Goal: Task Accomplishment & Management: Use online tool/utility

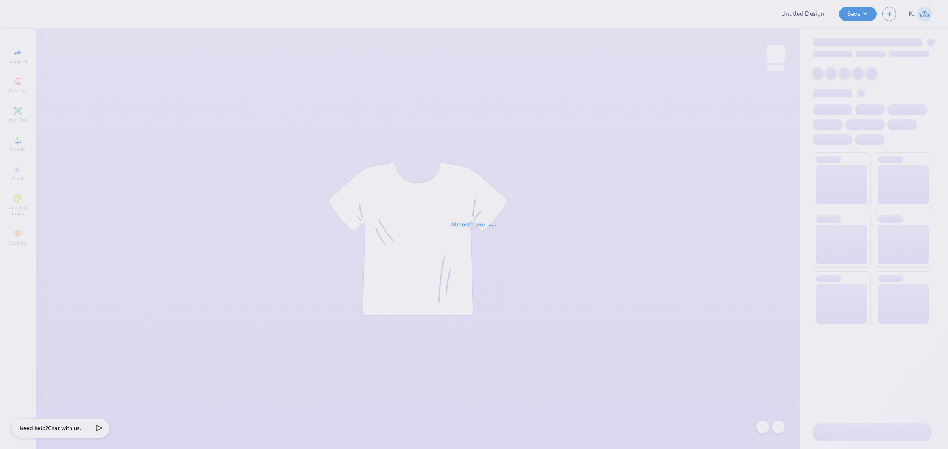
type input "[PERSON_NAME] : [GEOGRAPHIC_DATA]"
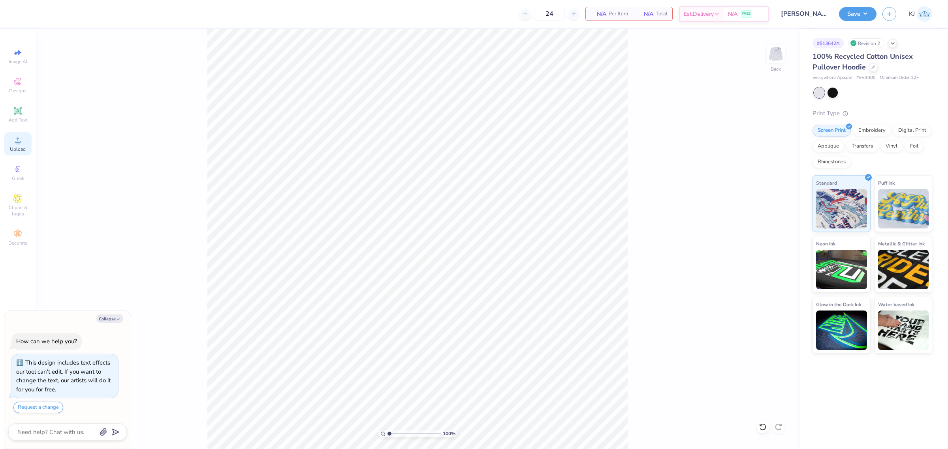
click at [11, 140] on div "Upload" at bounding box center [18, 143] width 28 height 23
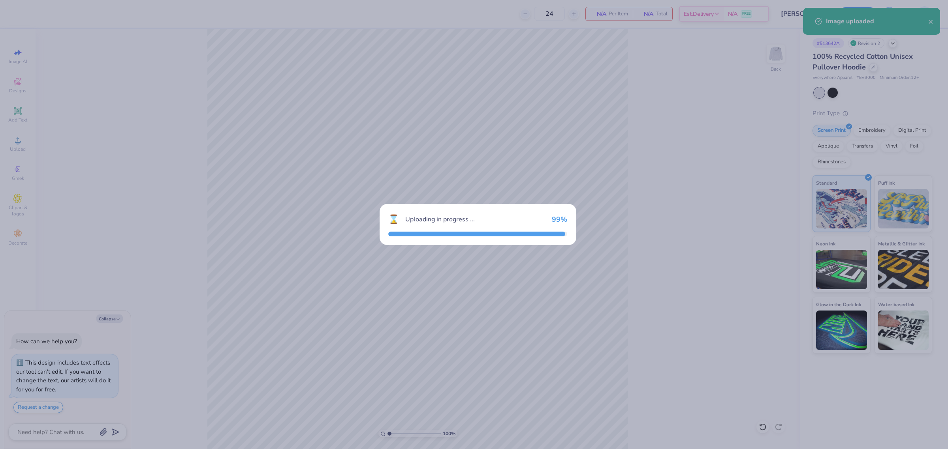
type textarea "x"
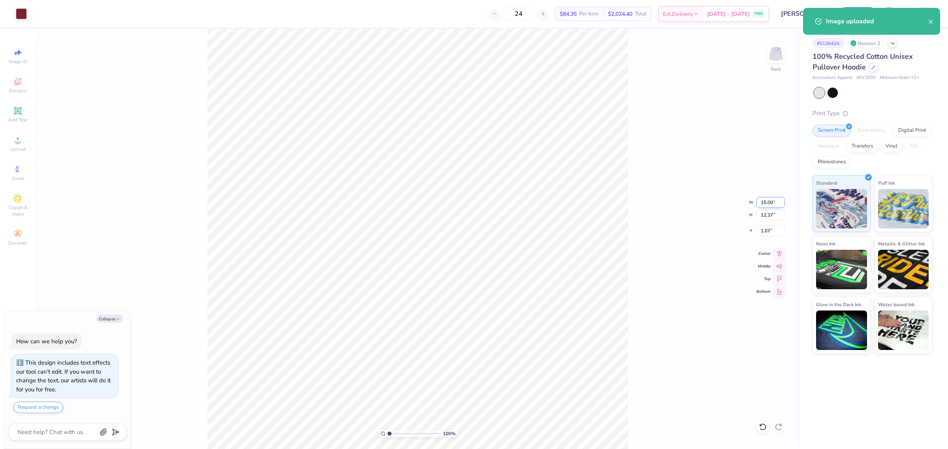
click at [765, 203] on input "15.00" at bounding box center [770, 202] width 28 height 11
type input "11"
type textarea "x"
type input "11.00"
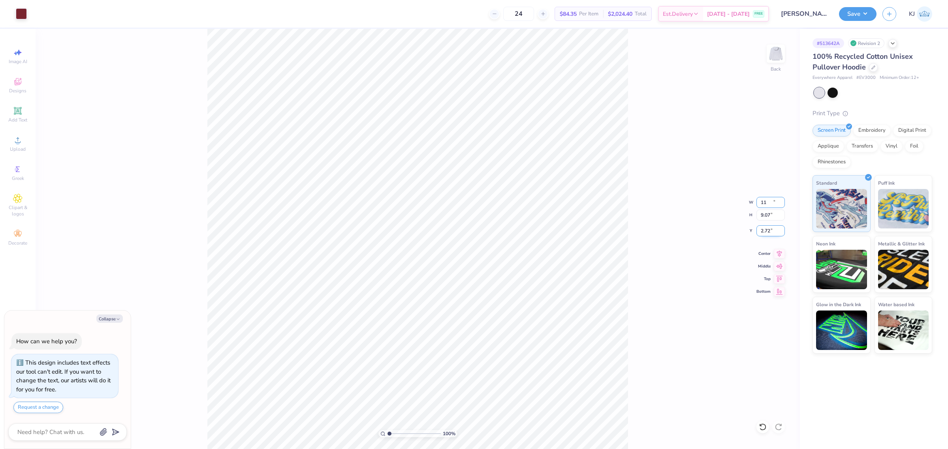
type input "9.07"
click at [764, 231] on input "2.72" at bounding box center [770, 230] width 28 height 11
type input "3"
type textarea "x"
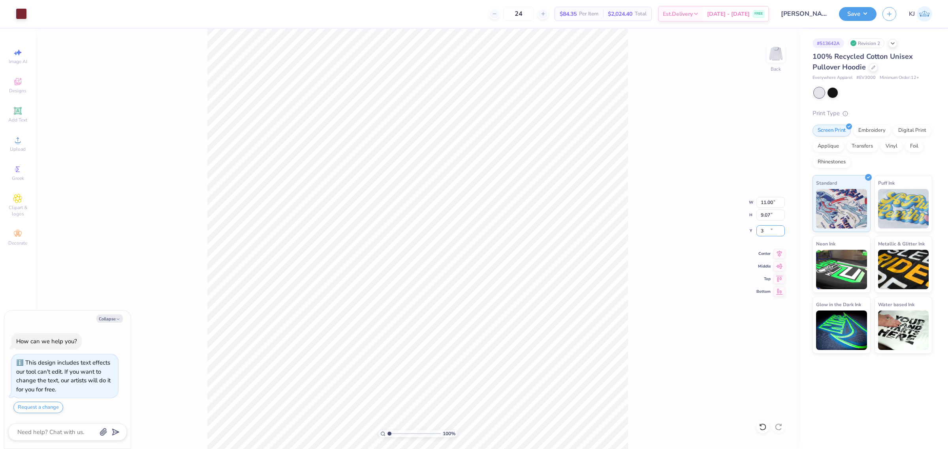
type input "3.00"
click at [764, 201] on input "11.00" at bounding box center [770, 202] width 28 height 11
type input "12"
type textarea "x"
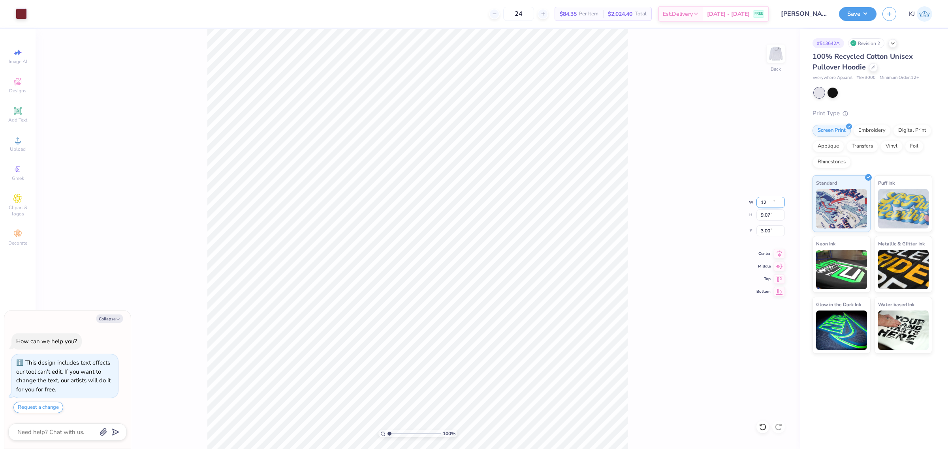
type input "12.00"
type input "9.89"
click at [769, 230] on input "2.59" at bounding box center [770, 230] width 28 height 11
click at [765, 232] on input "2.59" at bounding box center [770, 230] width 28 height 11
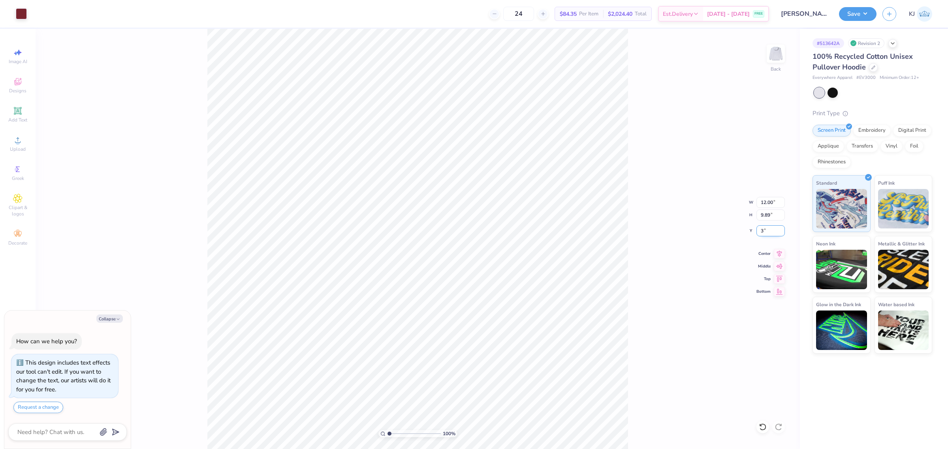
type input "3"
type textarea "x"
type input "3.00"
click at [772, 53] on img at bounding box center [776, 54] width 32 height 32
click at [11, 147] on span "Upload" at bounding box center [18, 149] width 16 height 6
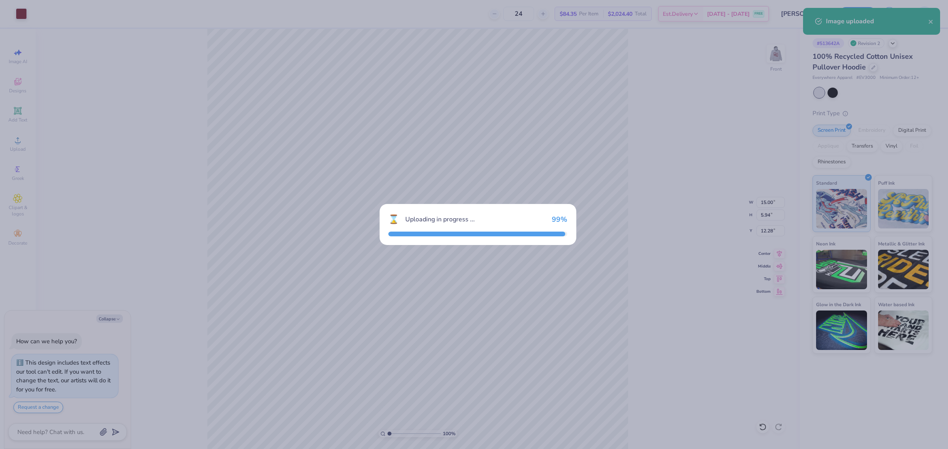
type textarea "x"
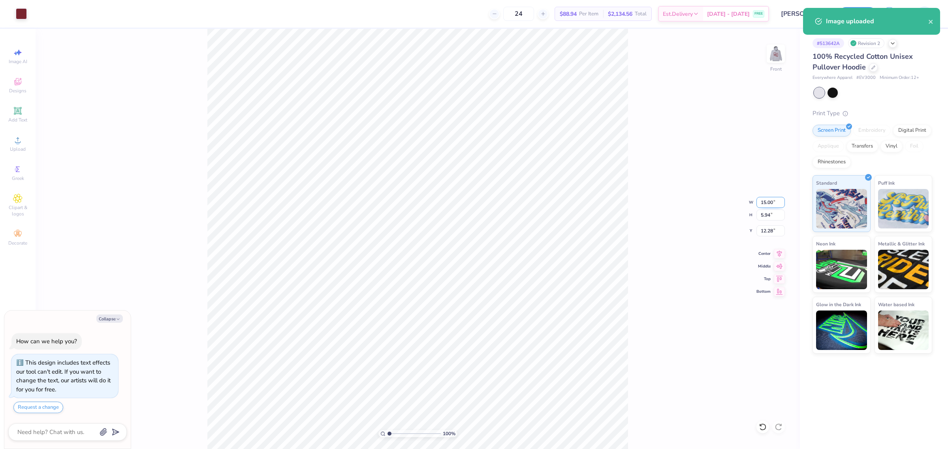
click at [765, 200] on input "15.00" at bounding box center [770, 202] width 28 height 11
type input "11"
type textarea "x"
type input "11.00"
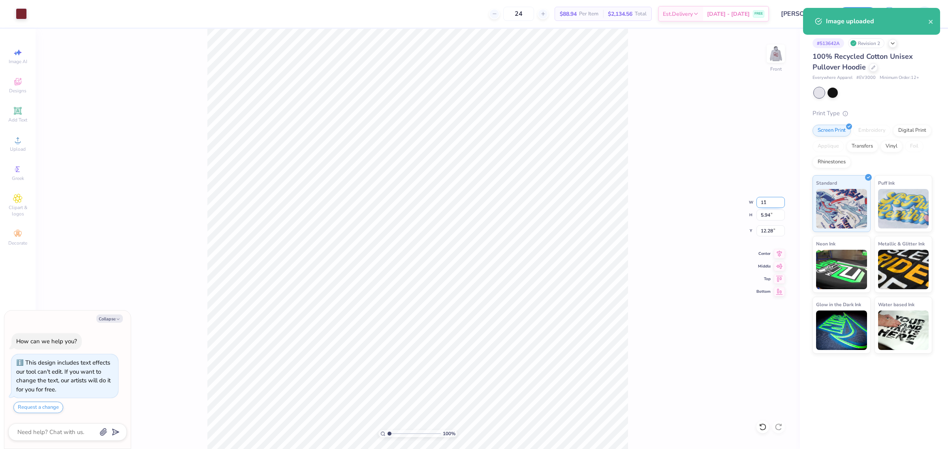
type input "4.35"
click at [762, 232] on input "13.07" at bounding box center [770, 230] width 28 height 11
type input "6"
type textarea "x"
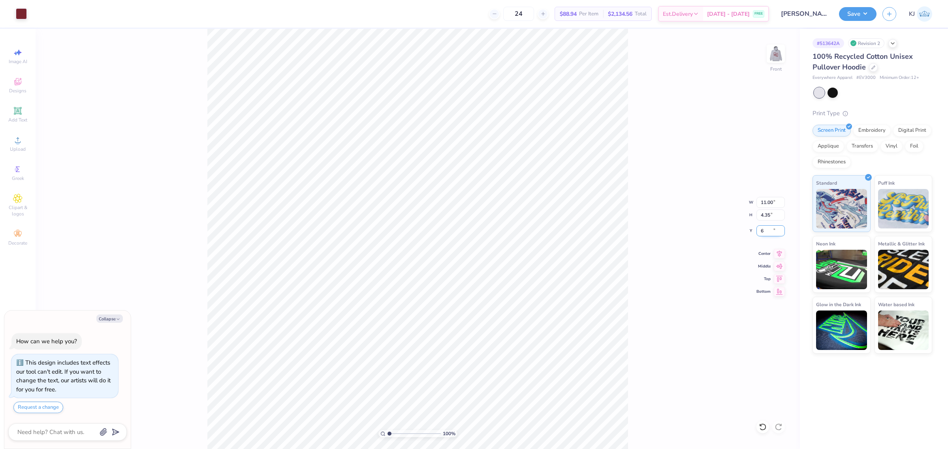
type input "6.00"
drag, startPoint x: 762, startPoint y: 202, endPoint x: 767, endPoint y: 205, distance: 5.1
click at [767, 205] on input "11.00" at bounding box center [770, 202] width 28 height 11
type input "12.00"
type textarea "x"
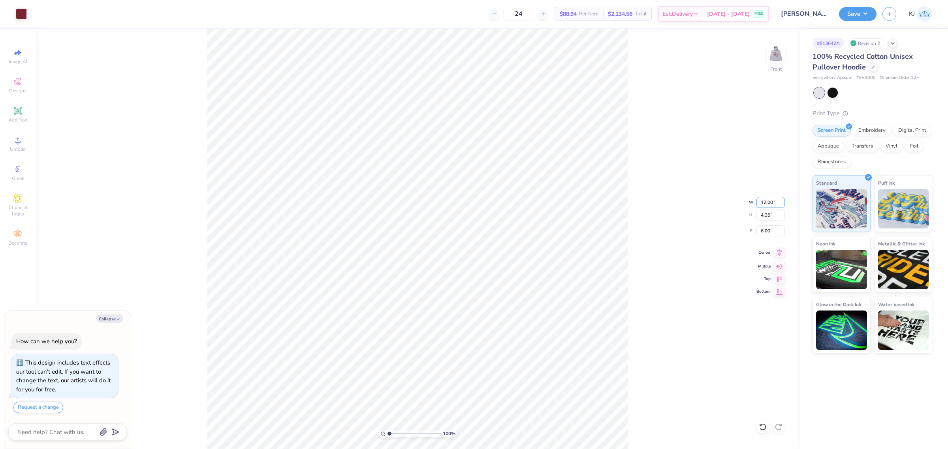
type input "4.75"
click at [712, 186] on div "100 % Front W 12.00 12.00 " H 4.75 4.75 " Y 6.00 6.00 " Center Middle Top Bottom" at bounding box center [418, 239] width 764 height 421
click at [773, 58] on img at bounding box center [776, 54] width 32 height 32
click at [13, 139] on icon at bounding box center [17, 139] width 9 height 9
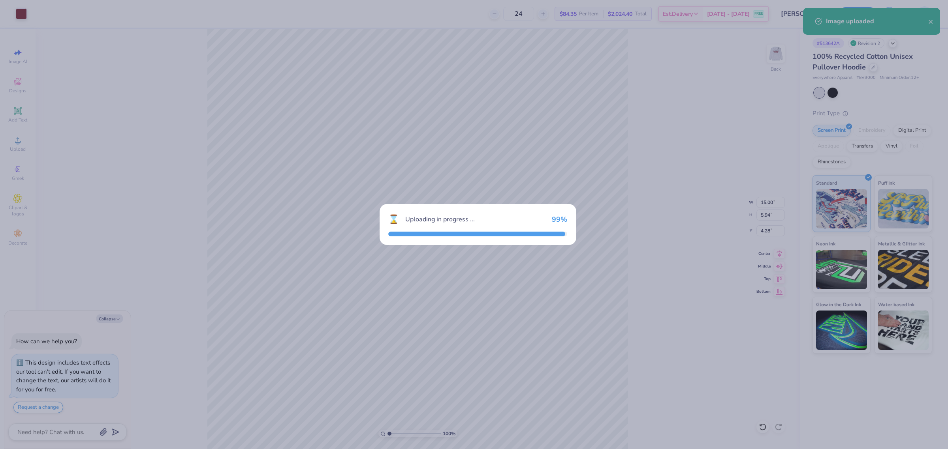
type textarea "x"
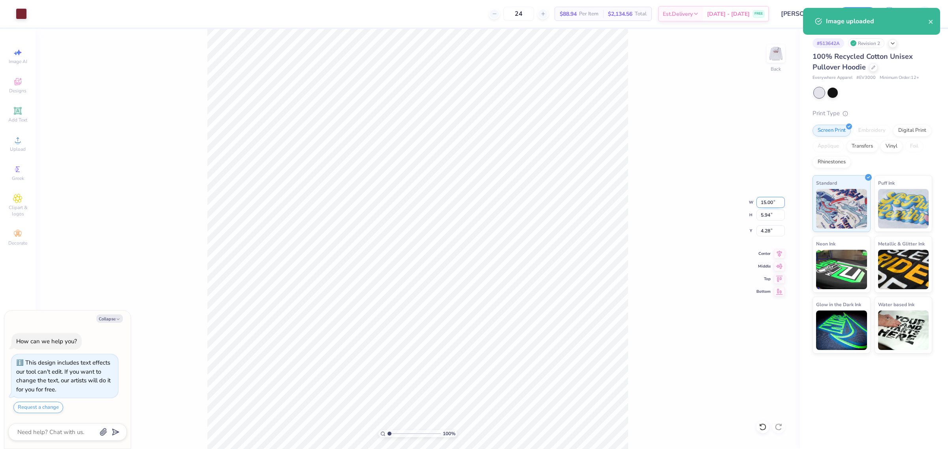
click at [763, 202] on input "15.00" at bounding box center [770, 202] width 28 height 11
type input "11"
click at [763, 230] on input "4.28" at bounding box center [770, 230] width 28 height 11
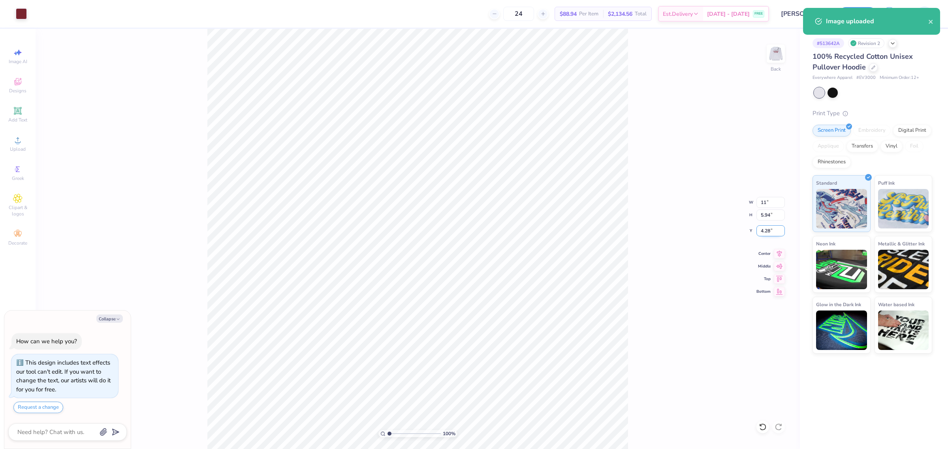
type textarea "x"
type input "11.00"
type input "4.35"
click at [763, 230] on input "5.07" at bounding box center [770, 230] width 28 height 11
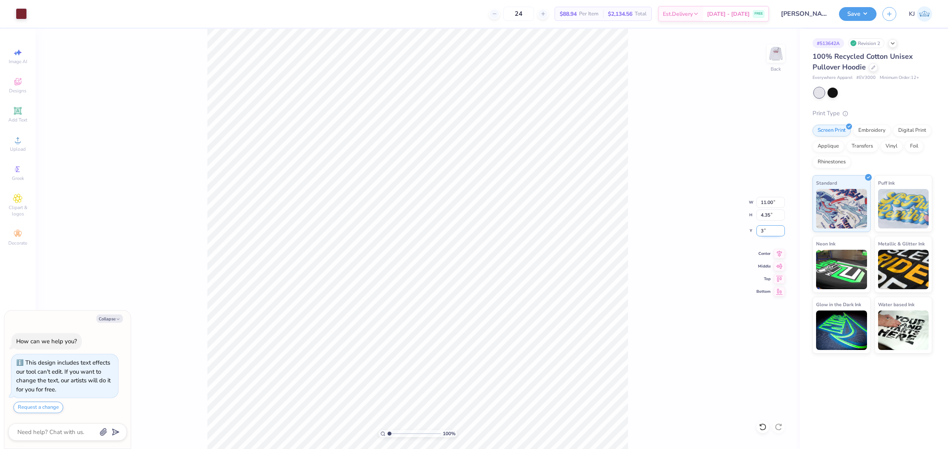
type input "3"
type textarea "x"
type input "3.00"
click at [776, 53] on img at bounding box center [776, 54] width 32 height 32
click at [20, 143] on icon at bounding box center [17, 139] width 9 height 9
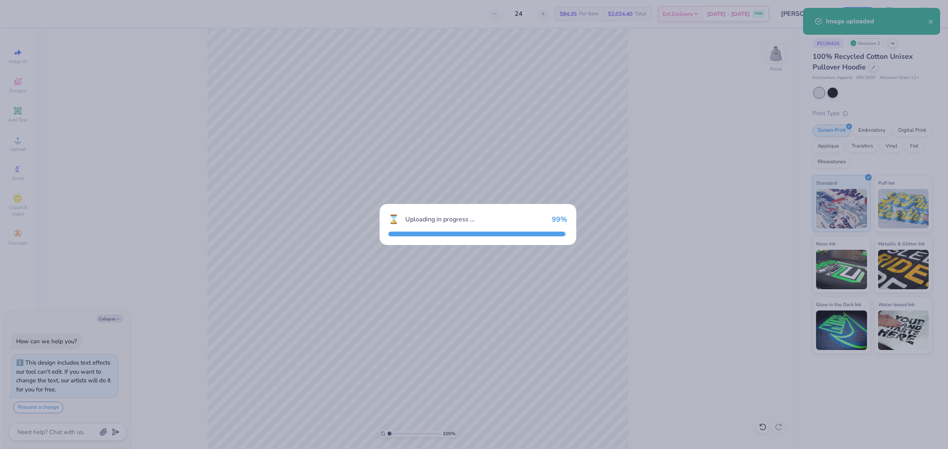
type textarea "x"
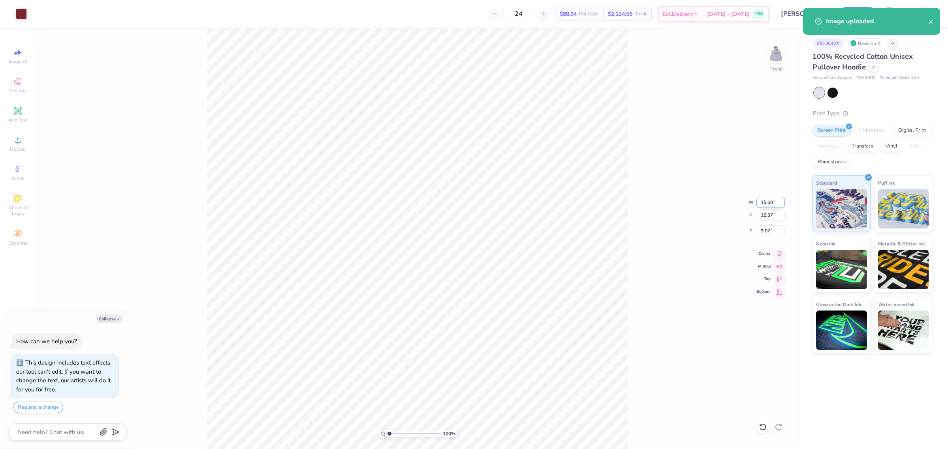
click at [766, 200] on input "15.00" at bounding box center [770, 202] width 28 height 11
type input "12"
type textarea "x"
type input "12.00"
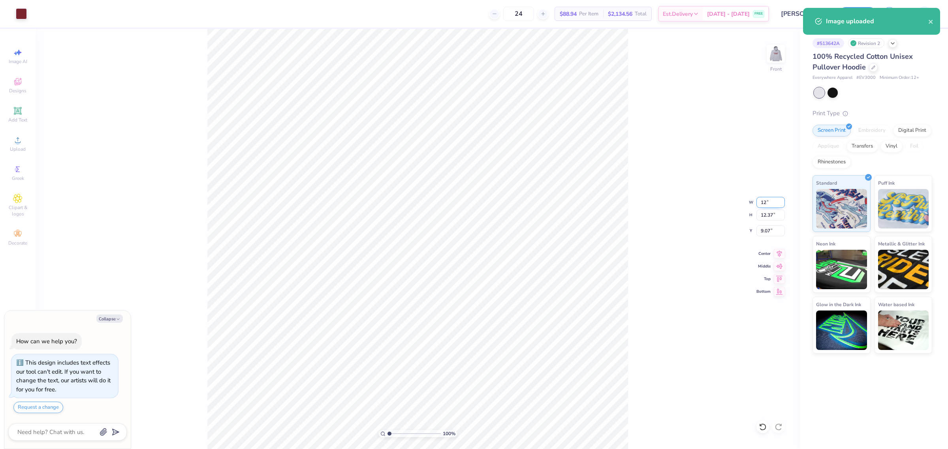
type input "9.89"
click at [765, 234] on input "10.30" at bounding box center [770, 230] width 28 height 11
type input "6"
type textarea "x"
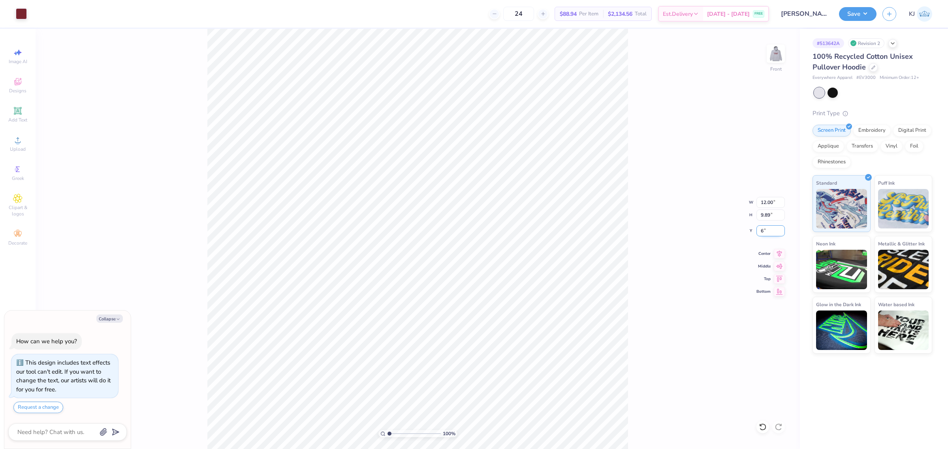
type input "6.00"
click at [715, 192] on div "100 % Front W 12.00 12.00 " H 9.89 9.89 " Y 6.00 6.00 " Center Middle Top Bottom" at bounding box center [418, 239] width 764 height 421
click at [776, 51] on img at bounding box center [776, 54] width 32 height 32
click at [872, 15] on button "Save" at bounding box center [858, 13] width 38 height 14
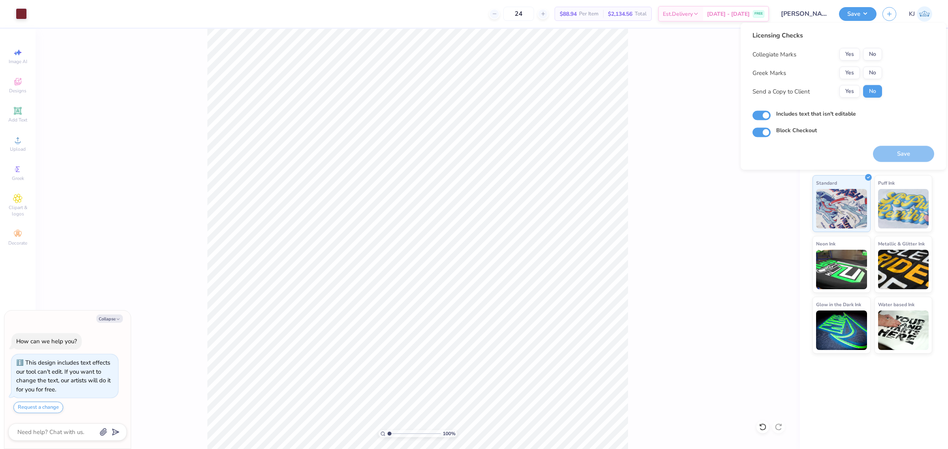
drag, startPoint x: 873, startPoint y: 42, endPoint x: 875, endPoint y: 51, distance: 8.4
click at [874, 42] on div "Licensing Checks Collegiate Marks Yes No Greek Marks Yes No Send a Copy to Clie…" at bounding box center [817, 67] width 130 height 73
drag, startPoint x: 872, startPoint y: 68, endPoint x: 894, endPoint y: 101, distance: 39.8
click at [872, 69] on button "No" at bounding box center [872, 73] width 19 height 13
click at [905, 150] on button "Save" at bounding box center [903, 154] width 61 height 16
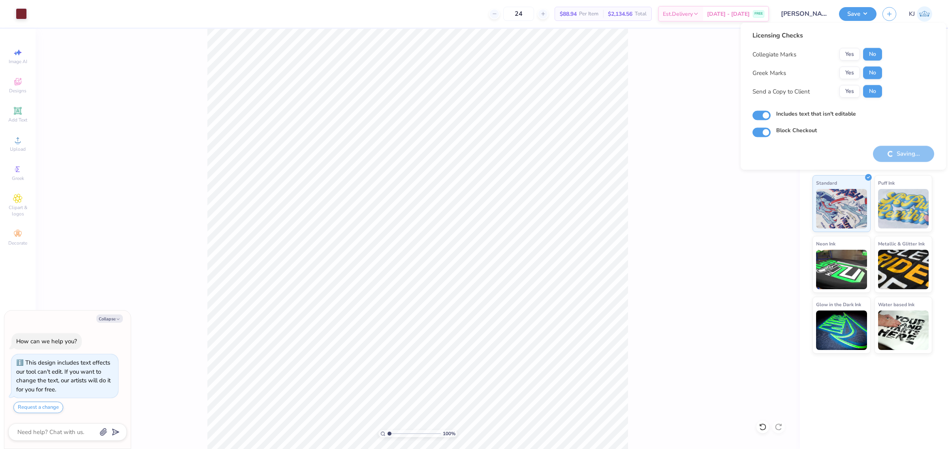
type textarea "x"
